Goal: Obtain resource: Obtain resource

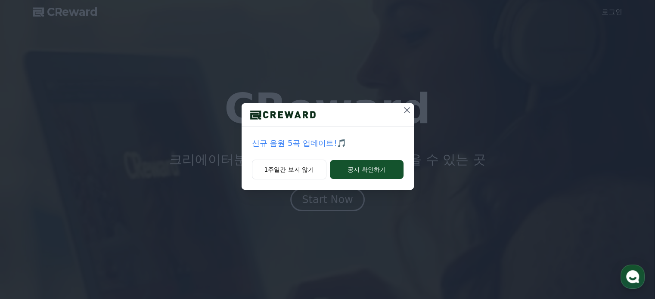
click at [407, 109] on icon at bounding box center [407, 110] width 6 height 6
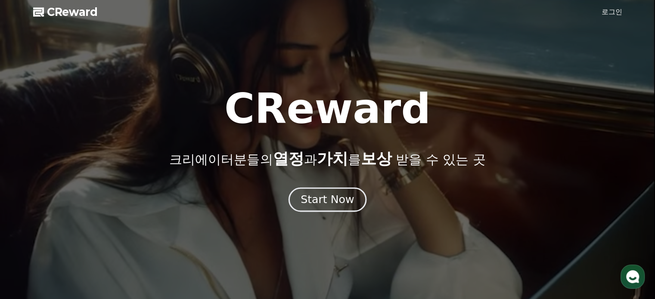
click at [334, 199] on div "Start Now" at bounding box center [326, 199] width 53 height 15
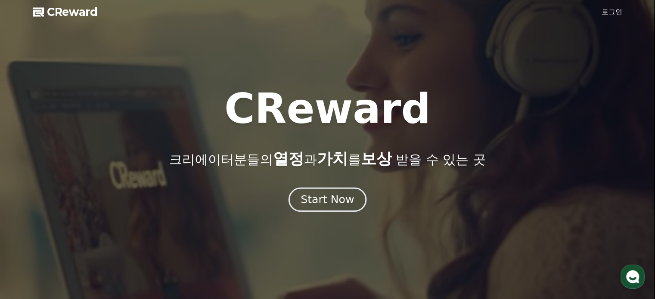
click at [341, 196] on div "Start Now" at bounding box center [326, 199] width 53 height 15
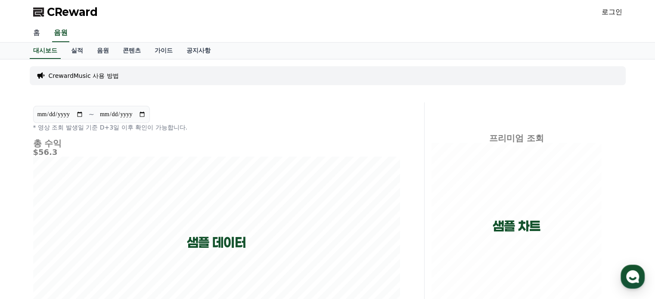
click at [41, 34] on link "홈" at bounding box center [36, 33] width 21 height 18
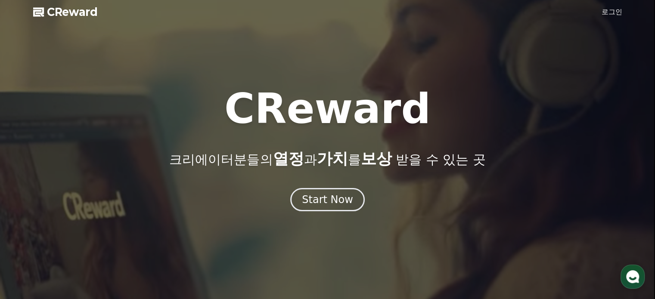
click at [614, 14] on link "로그인" at bounding box center [611, 12] width 21 height 10
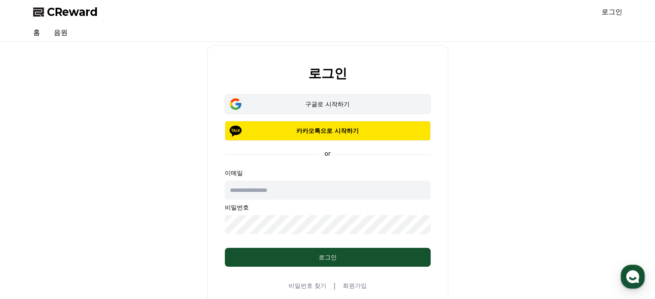
click at [348, 102] on div "구글로 시작하기" at bounding box center [327, 104] width 181 height 9
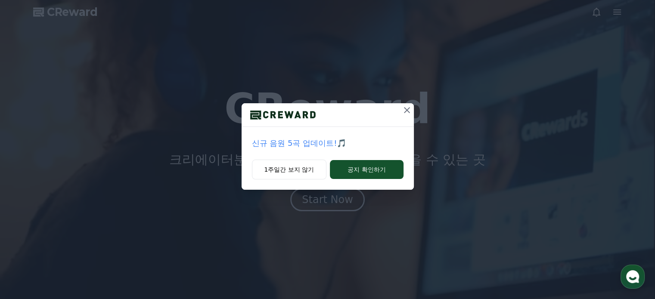
click at [411, 111] on icon at bounding box center [407, 110] width 10 height 10
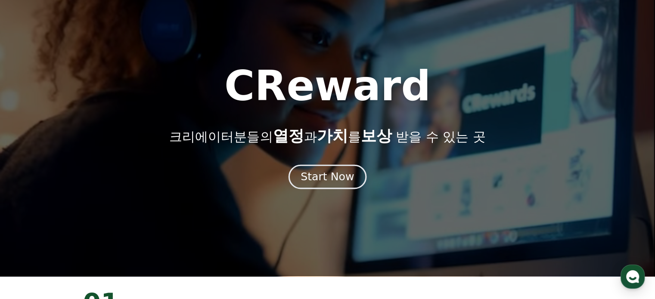
scroll to position [43, 0]
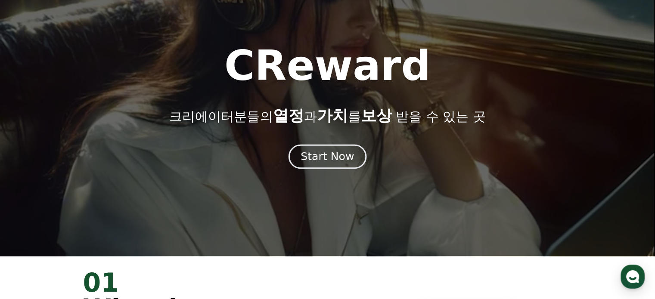
click at [332, 153] on div "Start Now" at bounding box center [326, 156] width 53 height 15
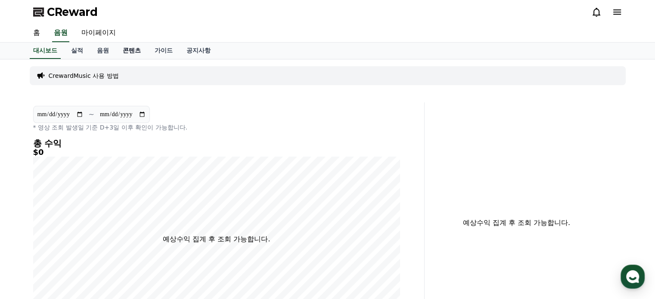
click at [138, 52] on link "콘텐츠" at bounding box center [132, 51] width 32 height 16
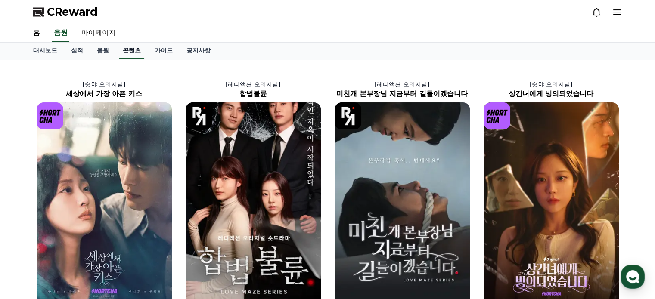
click at [136, 50] on link "콘텐츠" at bounding box center [131, 51] width 25 height 16
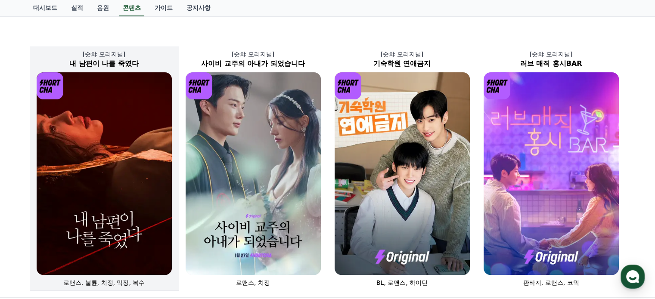
scroll to position [301, 0]
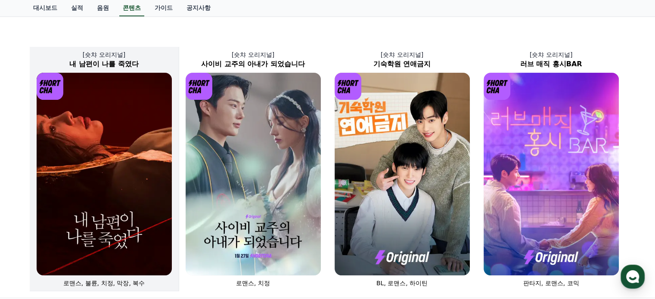
click at [105, 166] on img at bounding box center [104, 174] width 135 height 203
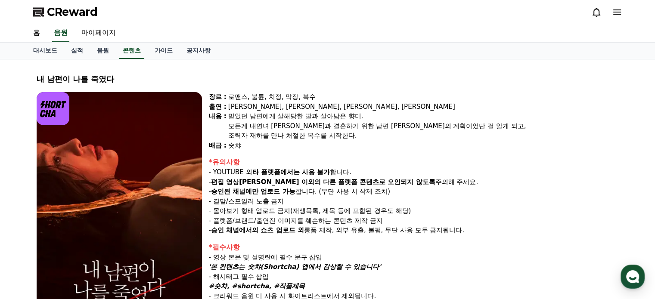
drag, startPoint x: 231, startPoint y: 98, endPoint x: 309, endPoint y: 101, distance: 78.4
click at [309, 101] on div "장르 : 로맨스, 불륜, 치정, 막장, 복수 출연 : 윤선아, 하선재, 권도하, 송민경 내용 : 믿었던 남편에게 살해당한 딸과 살아남은 향미.…" at bounding box center [414, 121] width 410 height 58
drag, startPoint x: 266, startPoint y: 163, endPoint x: 292, endPoint y: 167, distance: 26.9
click at [274, 164] on div "*유의사항" at bounding box center [414, 162] width 410 height 10
drag, startPoint x: 218, startPoint y: 180, endPoint x: 229, endPoint y: 180, distance: 10.8
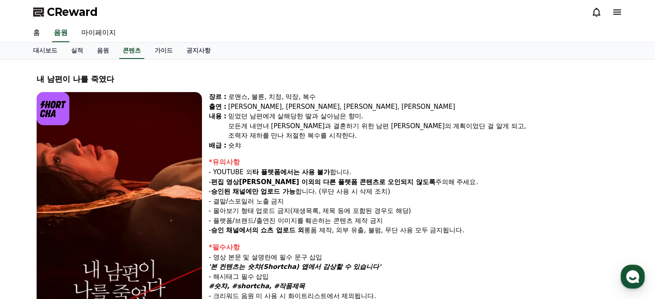
click at [229, 180] on strong "편집 영상이 숏챠 이외의" at bounding box center [266, 182] width 110 height 8
drag, startPoint x: 253, startPoint y: 181, endPoint x: 266, endPoint y: 179, distance: 12.6
click at [259, 181] on strong "편집 영상이 숏챠 이외의" at bounding box center [266, 182] width 110 height 8
drag, startPoint x: 289, startPoint y: 178, endPoint x: 305, endPoint y: 179, distance: 16.0
click at [323, 179] on strong "다른 플랫폼 콘텐츠로 오인되지 않도록" at bounding box center [379, 182] width 112 height 8
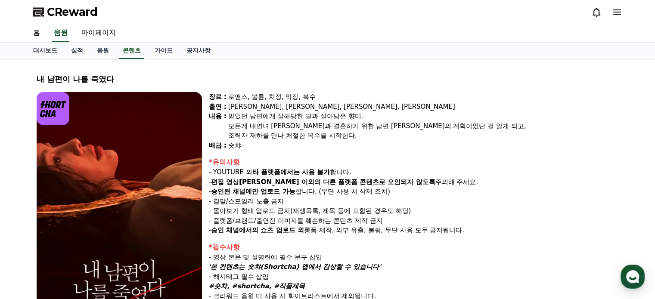
drag, startPoint x: 313, startPoint y: 179, endPoint x: 328, endPoint y: 180, distance: 15.1
click at [323, 180] on strong "다른 플랫폼 콘텐츠로 오인되지 않도록" at bounding box center [379, 182] width 112 height 8
click at [277, 188] on strong "승인된 채널에만 업로드 가능" at bounding box center [253, 192] width 84 height 8
drag, startPoint x: 267, startPoint y: 191, endPoint x: 287, endPoint y: 191, distance: 19.4
click at [287, 191] on strong "승인된 채널에만 업로드 가능" at bounding box center [253, 192] width 84 height 8
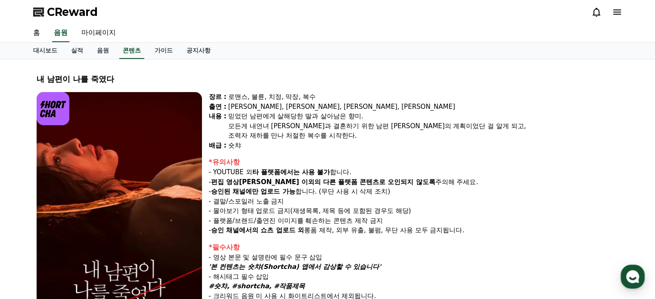
click at [58, 10] on span "CReward" at bounding box center [72, 12] width 51 height 14
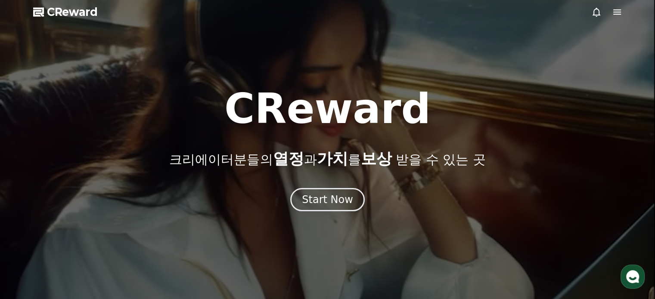
click at [598, 15] on icon at bounding box center [596, 12] width 8 height 9
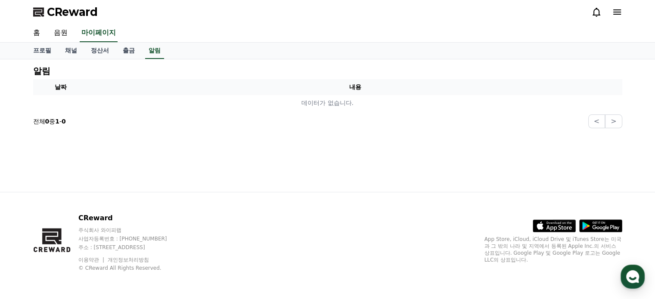
click at [616, 13] on icon at bounding box center [617, 12] width 10 height 10
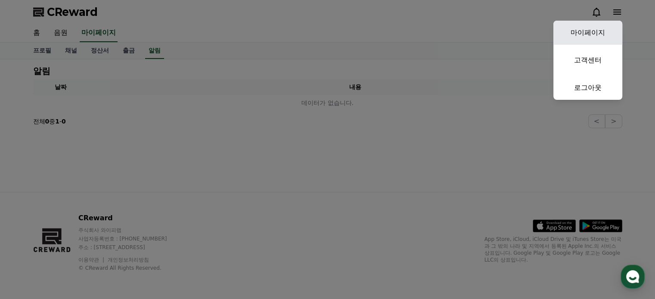
click at [590, 33] on link "마이페이지" at bounding box center [587, 33] width 69 height 24
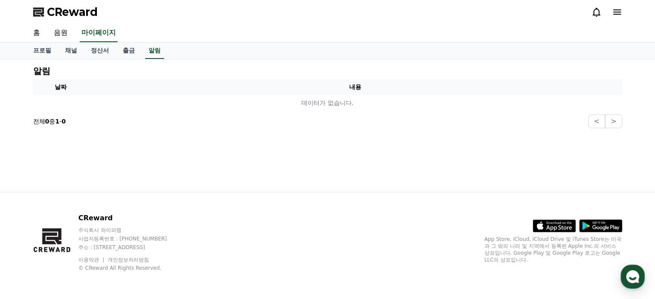
select select "**********"
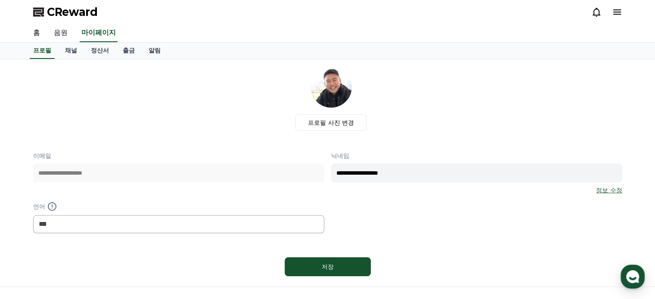
click at [65, 37] on link "음원" at bounding box center [61, 33] width 28 height 18
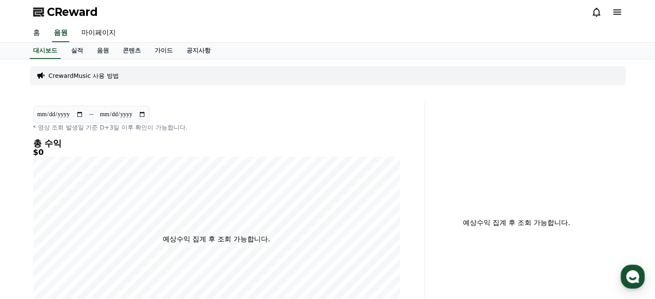
click at [36, 33] on link "홈" at bounding box center [36, 33] width 21 height 18
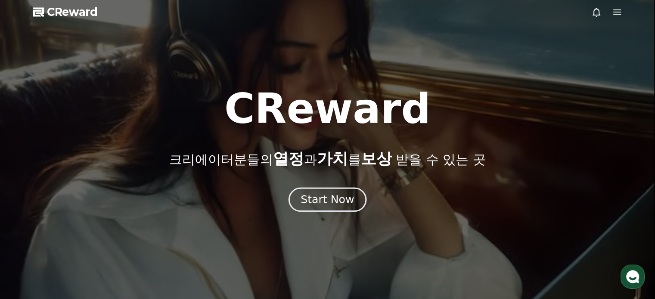
click at [339, 200] on div "Start Now" at bounding box center [326, 199] width 53 height 15
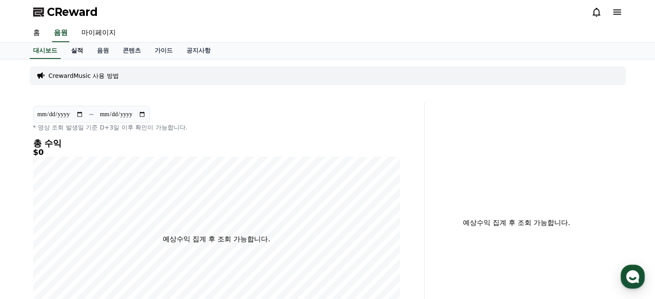
click at [77, 51] on link "실적" at bounding box center [77, 51] width 26 height 16
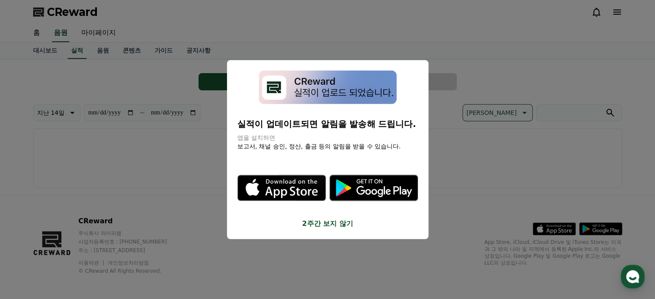
click at [105, 49] on button "close modal" at bounding box center [327, 149] width 655 height 299
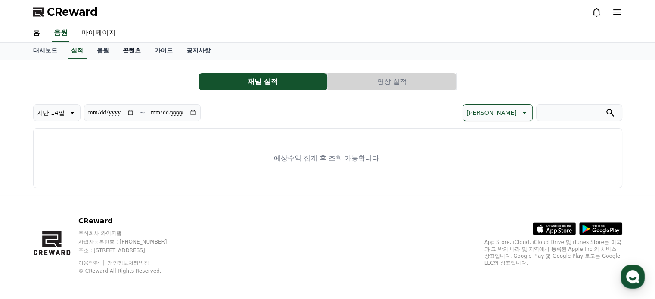
click at [123, 50] on link "콘텐츠" at bounding box center [132, 51] width 32 height 16
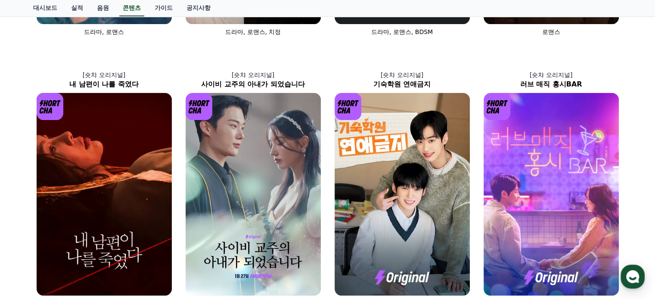
scroll to position [301, 0]
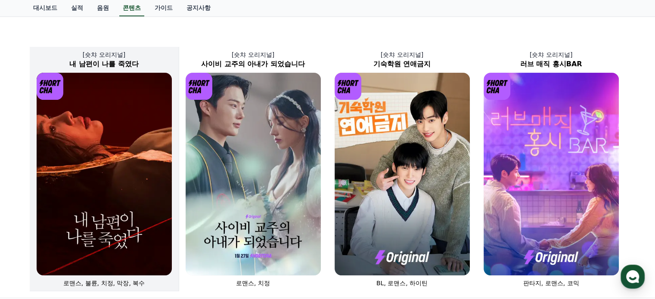
click at [95, 180] on img at bounding box center [104, 174] width 135 height 203
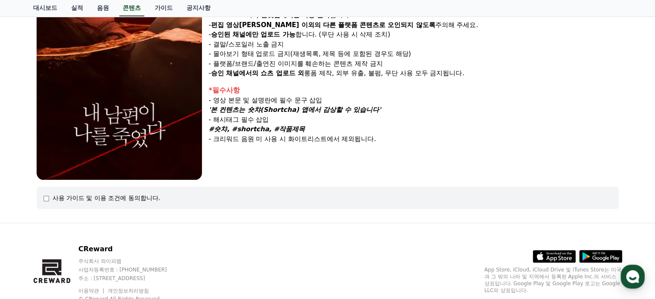
scroll to position [187, 0]
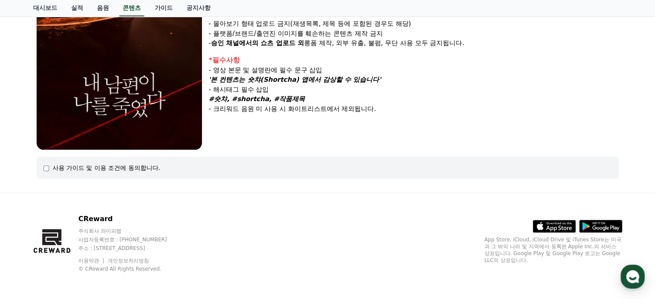
click at [187, 173] on div "사용 가이드 및 이용 조건에 동의합니다." at bounding box center [328, 168] width 582 height 22
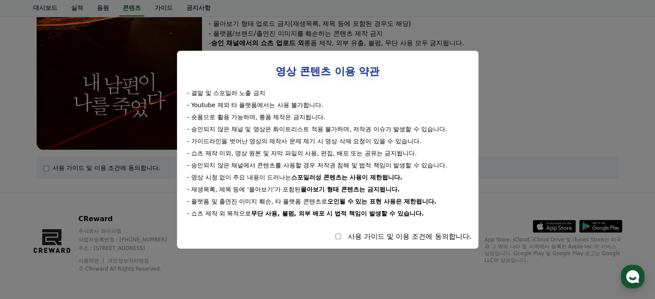
drag, startPoint x: 233, startPoint y: 108, endPoint x: 307, endPoint y: 130, distance: 77.6
click at [306, 127] on div "- 결말 및 스포일러 노출 금지 - Youtube 제외 타 플랫폼에서는 사용 불가합니다. - 숏폼으로 활용 가능하며, 롱폼 제작은 금지됩니다.…" at bounding box center [328, 153] width 288 height 129
drag, startPoint x: 312, startPoint y: 140, endPoint x: 332, endPoint y: 175, distance: 40.3
click at [327, 168] on div "- 결말 및 스포일러 노출 금지 - Youtube 제외 타 플랫폼에서는 사용 불가합니다. - 숏폼으로 활용 가능하며, 롱폼 제작은 금지됩니다.…" at bounding box center [328, 153] width 288 height 129
click at [345, 196] on div "- 결말 및 스포일러 노출 금지 - Youtube 제외 타 플랫폼에서는 사용 불가합니다. - 숏폼으로 활용 가능하며, 롱폼 제작은 금지됩니다.…" at bounding box center [328, 153] width 288 height 129
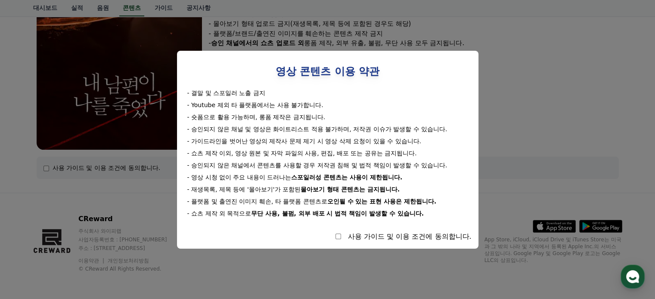
select select
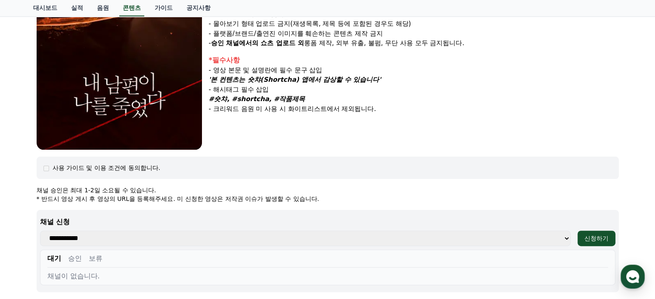
click at [326, 244] on select "**********" at bounding box center [305, 238] width 530 height 15
drag, startPoint x: 324, startPoint y: 241, endPoint x: 332, endPoint y: 240, distance: 8.2
click at [324, 241] on select "**********" at bounding box center [305, 238] width 530 height 15
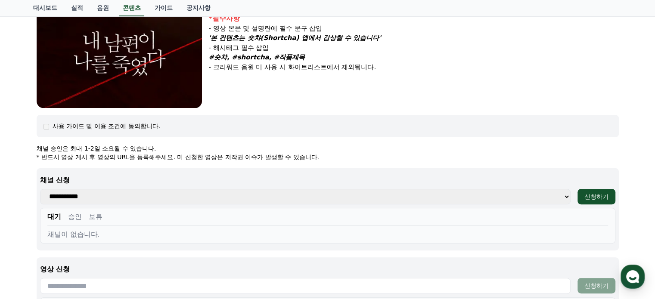
scroll to position [230, 0]
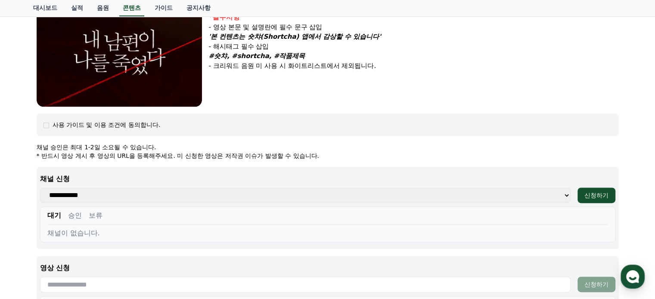
drag, startPoint x: 52, startPoint y: 146, endPoint x: 119, endPoint y: 150, distance: 67.3
click at [119, 150] on p "채널 승인은 최대 1-2일 소요될 수 있습니다." at bounding box center [328, 147] width 582 height 9
click at [226, 158] on p "* 반드시 영상 게시 후 영상의 URL을 등록해주세요. 미 신청한 영상은 저작권 이슈가 발생할 수 있습니다." at bounding box center [328, 156] width 582 height 9
click at [263, 158] on p "* 반드시 영상 게시 후 영상의 URL을 등록해주세요. 미 신청한 영상은 저작권 이슈가 발생할 수 있습니다." at bounding box center [328, 156] width 582 height 9
click at [162, 158] on p "* 반드시 영상 게시 후 영상의 URL을 등록해주세요. 미 신청한 영상은 저작권 이슈가 발생할 수 있습니다." at bounding box center [328, 156] width 582 height 9
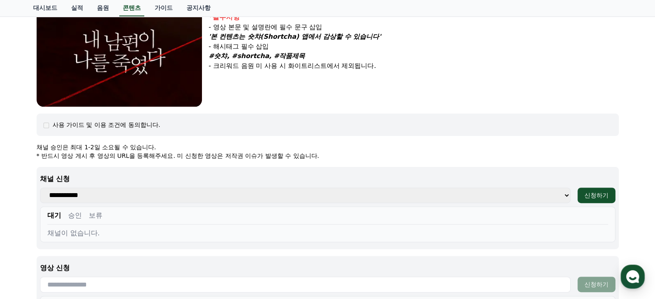
click at [109, 158] on p "* 반드시 영상 게시 후 영상의 URL을 등록해주세요. 미 신청한 영상은 저작권 이슈가 발생할 수 있습니다." at bounding box center [328, 156] width 582 height 9
click at [118, 124] on div "사용 가이드 및 이용 조건에 동의합니다." at bounding box center [107, 125] width 108 height 9
click at [604, 198] on div "신청하기" at bounding box center [596, 195] width 24 height 9
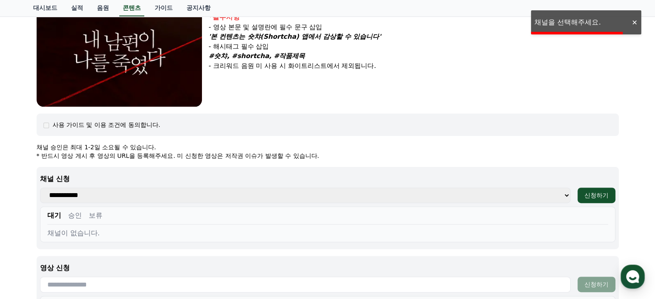
click at [494, 202] on select "**********" at bounding box center [305, 195] width 530 height 15
select select
click at [40, 188] on select "**********" at bounding box center [305, 195] width 530 height 15
click at [120, 215] on div "대기 승인 보류" at bounding box center [327, 217] width 560 height 14
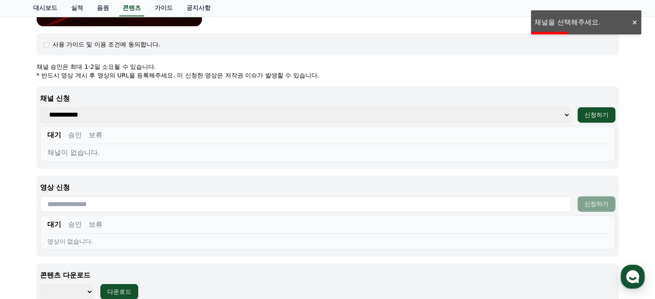
scroll to position [316, 0]
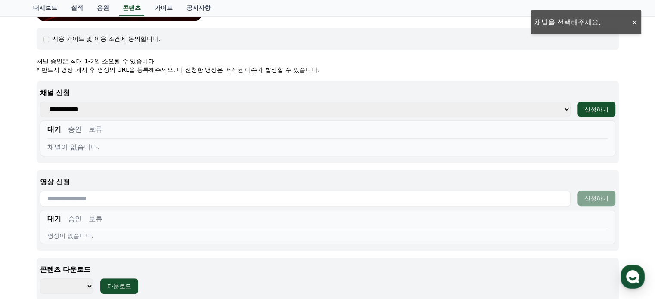
click at [174, 203] on input "text" at bounding box center [305, 199] width 530 height 16
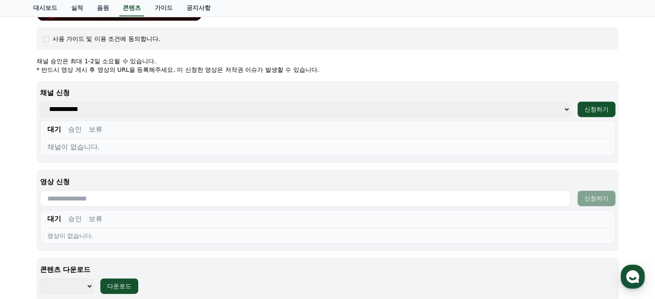
scroll to position [273, 0]
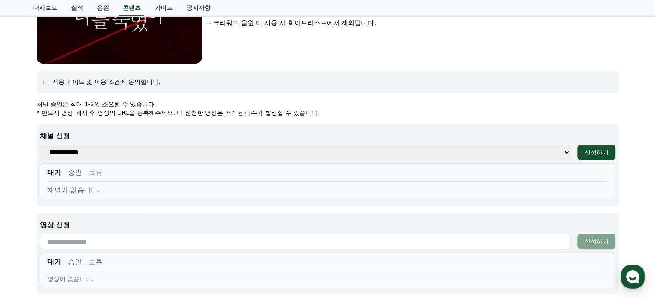
drag, startPoint x: 46, startPoint y: 105, endPoint x: 98, endPoint y: 107, distance: 51.7
click at [98, 107] on p "채널 승인은 최대 1-2일 소요될 수 있습니다." at bounding box center [328, 104] width 582 height 9
drag, startPoint x: 62, startPoint y: 114, endPoint x: 208, endPoint y: 114, distance: 146.3
click at [208, 114] on p "* 반드시 영상 게시 후 영상의 URL을 등록해주세요. 미 신청한 영상은 저작권 이슈가 발생할 수 있습니다." at bounding box center [328, 112] width 582 height 9
click at [183, 114] on p "* 반드시 영상 게시 후 영상의 URL을 등록해주세요. 미 신청한 영상은 저작권 이슈가 발생할 수 있습니다." at bounding box center [328, 112] width 582 height 9
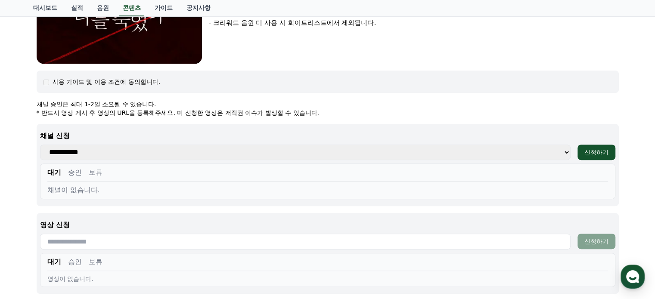
drag, startPoint x: 176, startPoint y: 115, endPoint x: 185, endPoint y: 115, distance: 8.6
click at [180, 115] on p "* 반드시 영상 게시 후 영상의 URL을 등록해주세요. 미 신청한 영상은 저작권 이슈가 발생할 수 있습니다." at bounding box center [328, 112] width 582 height 9
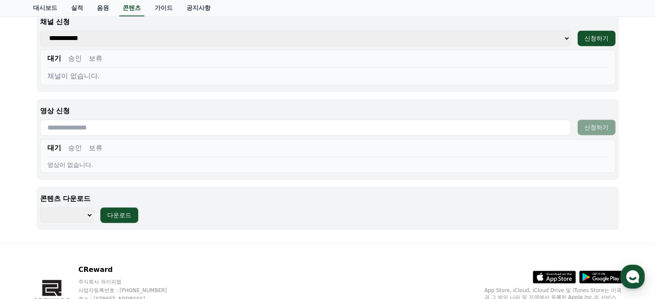
scroll to position [402, 0]
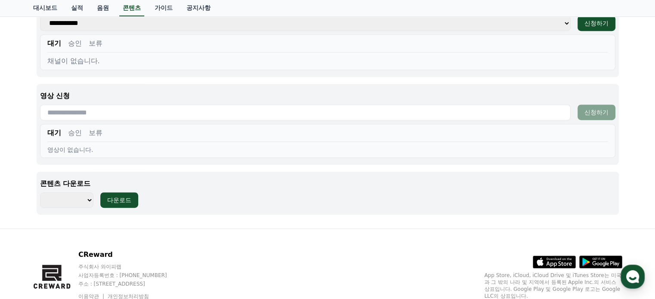
click at [84, 201] on select "******** ******** ******** ******** ******** ******** ******** ******** *******…" at bounding box center [67, 199] width 54 height 15
click at [89, 199] on select "******** ******** ******** ******** ******** ******** ******** ******** *******…" at bounding box center [67, 199] width 54 height 15
select select "**********"
click at [40, 192] on select "******** ******** ******** ******** ******** ******** ******** ******** *******…" at bounding box center [67, 199] width 54 height 15
click at [121, 198] on div "다운로드" at bounding box center [119, 200] width 24 height 9
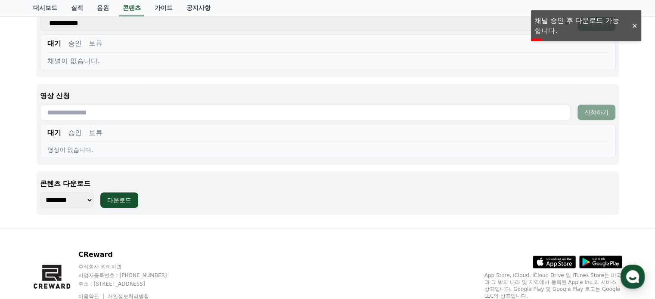
click at [251, 190] on div "콘텐츠 다운로드 ******** ******** ******** ******** ******** ******** ******** *******…" at bounding box center [328, 193] width 582 height 43
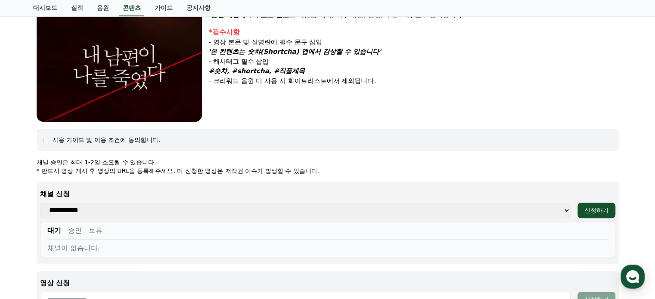
scroll to position [230, 0]
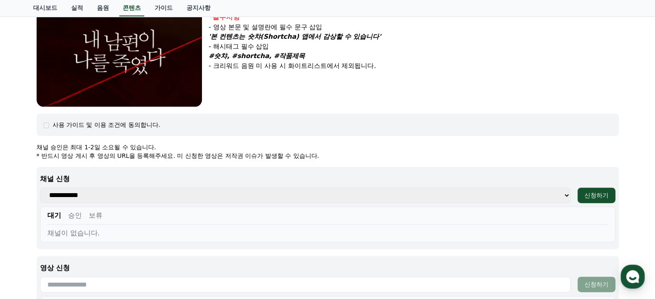
click at [570, 192] on div "**********" at bounding box center [327, 195] width 575 height 15
click at [566, 194] on select "**********" at bounding box center [305, 195] width 530 height 15
click at [588, 193] on div "신청하기" at bounding box center [596, 195] width 24 height 9
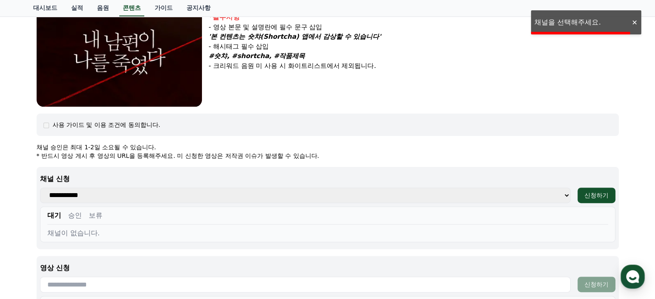
drag, startPoint x: 499, startPoint y: 198, endPoint x: 494, endPoint y: 199, distance: 5.3
click at [499, 198] on select "**********" at bounding box center [305, 195] width 530 height 15
click at [365, 181] on p "채널 신청" at bounding box center [327, 179] width 575 height 10
click at [361, 158] on p "* 반드시 영상 게시 후 영상의 URL을 등록해주세요. 미 신청한 영상은 저작권 이슈가 발생할 수 있습니다." at bounding box center [328, 156] width 582 height 9
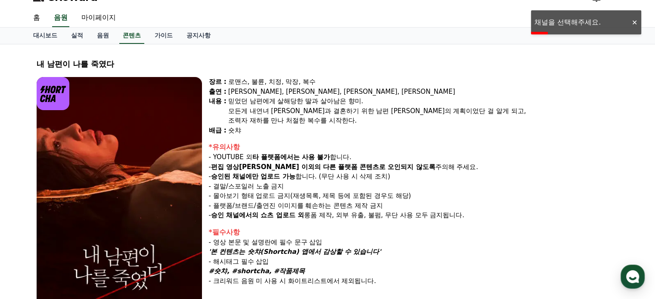
scroll to position [0, 0]
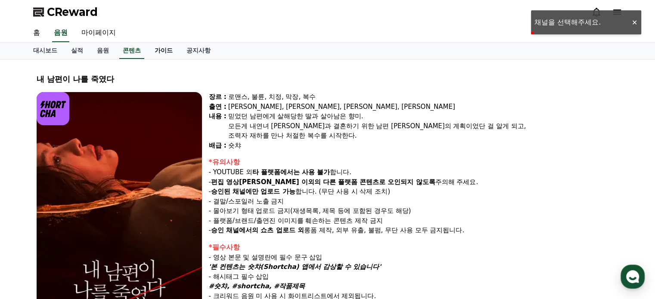
click at [170, 51] on link "가이드" at bounding box center [164, 51] width 32 height 16
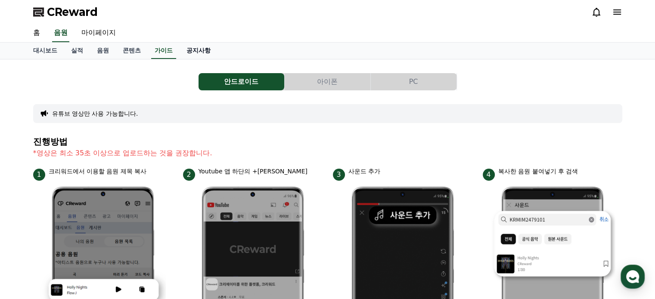
click at [204, 51] on link "공지사항" at bounding box center [198, 51] width 38 height 16
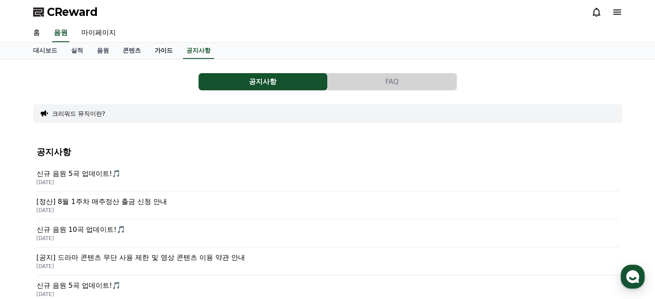
click at [165, 49] on link "가이드" at bounding box center [164, 51] width 32 height 16
